Goal: Go to known website: Go to known website

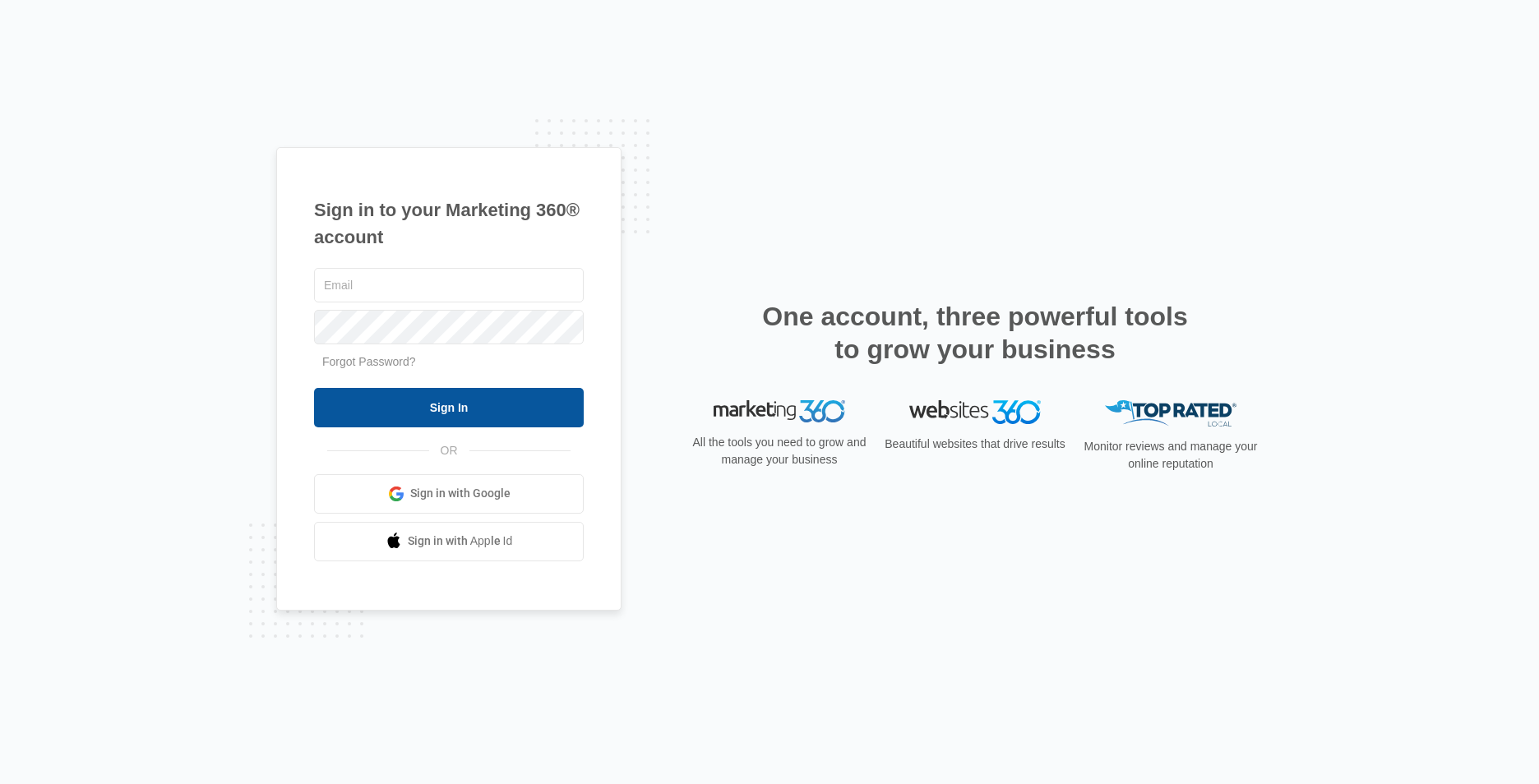
type input "[EMAIL_ADDRESS][DOMAIN_NAME]"
click at [428, 419] on input "Sign In" at bounding box center [448, 408] width 269 height 40
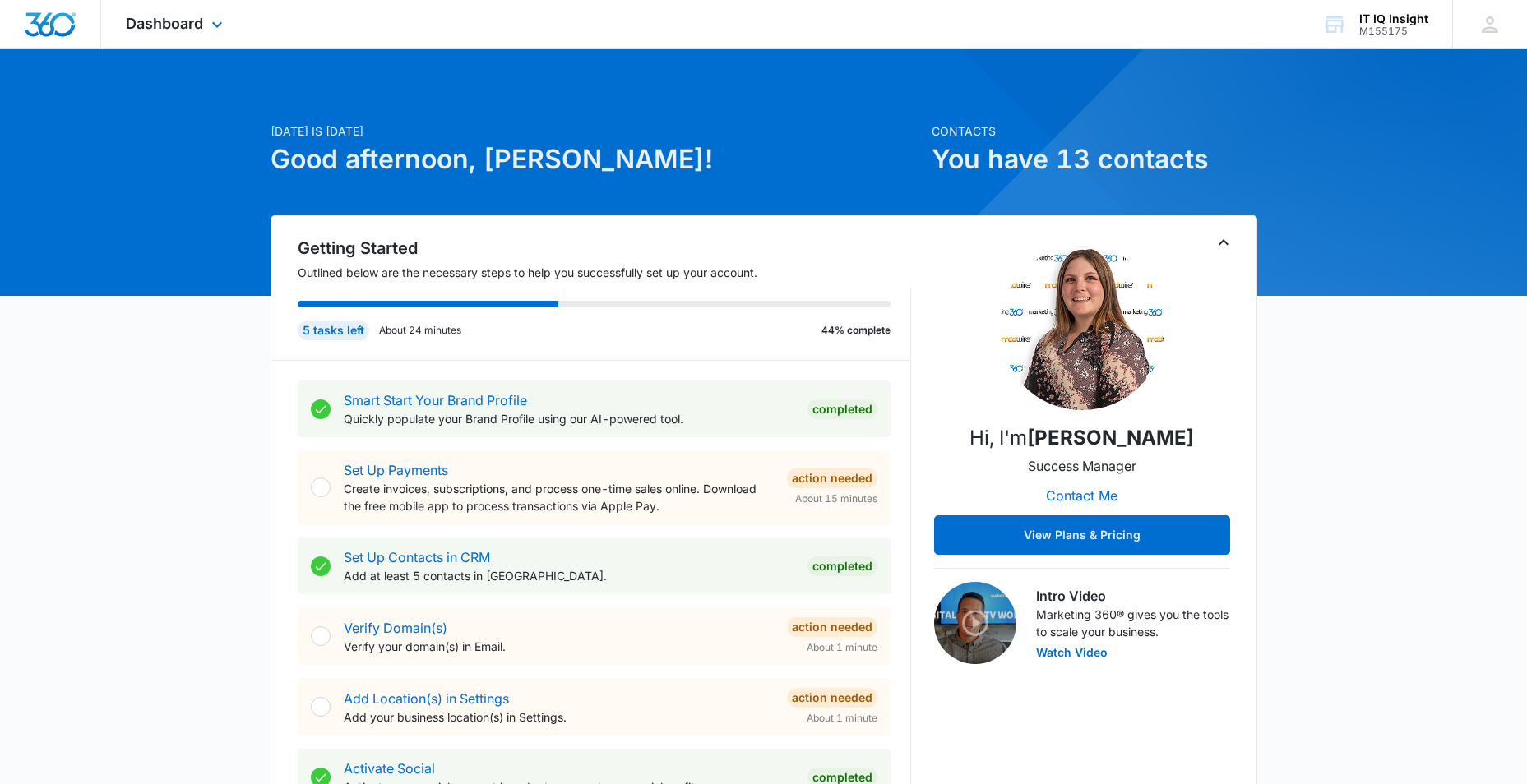
click at [207, 33] on div "Dashboard Apps Reputation Websites Forms CRM Email Social Content Ads Intellige…" at bounding box center [177, 24] width 151 height 48
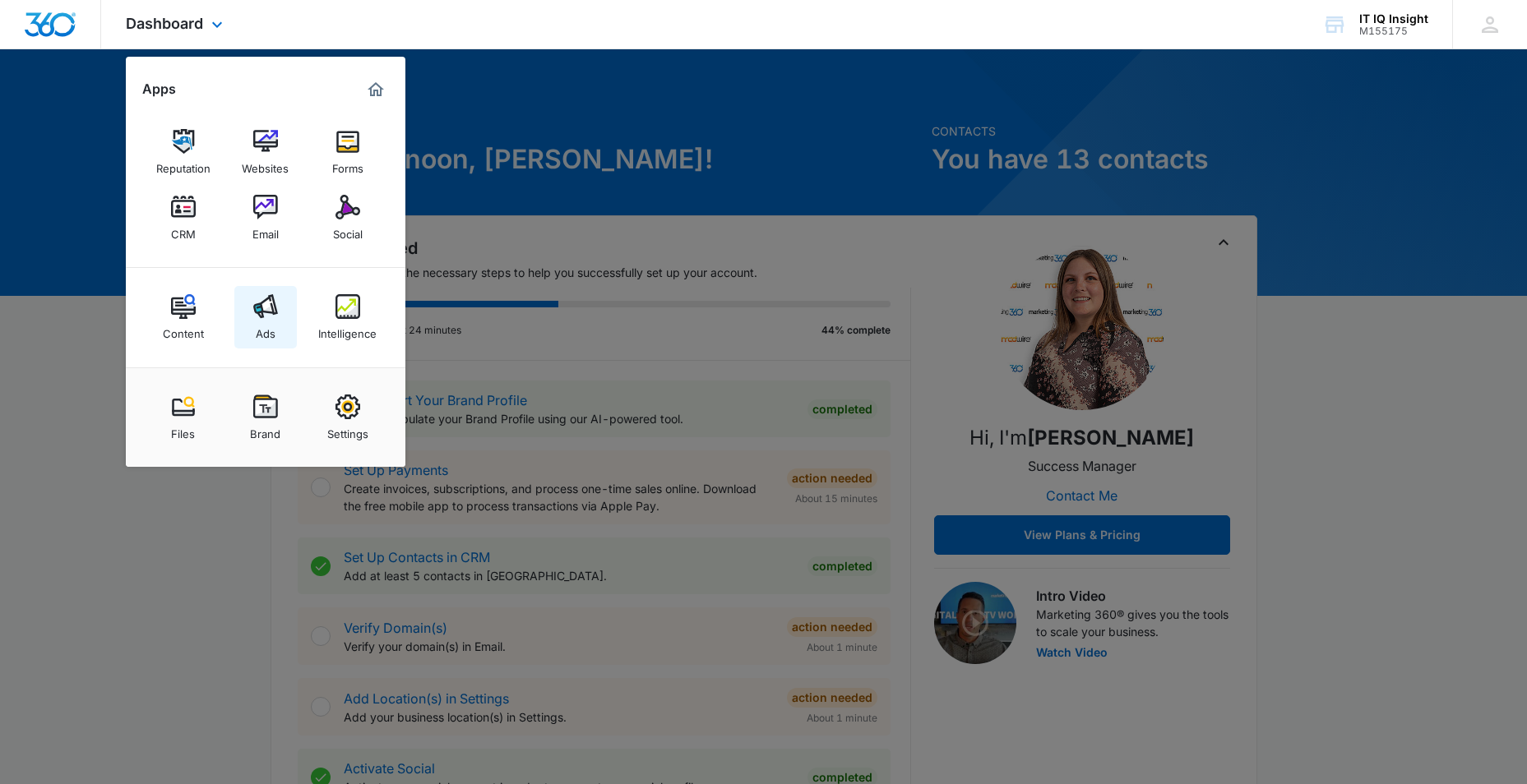
click at [275, 320] on div "Ads" at bounding box center [266, 330] width 20 height 22
